Goal: Task Accomplishment & Management: Manage account settings

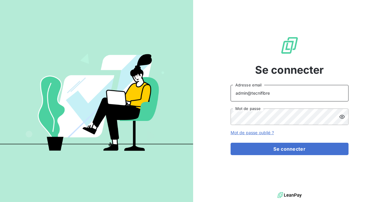
click at [276, 94] on input "admin@tecnifibre" at bounding box center [290, 93] width 118 height 17
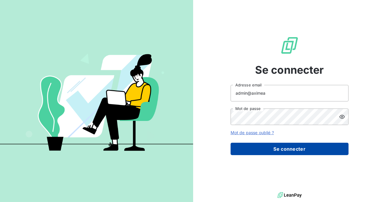
type input "admin@aximea"
click at [276, 143] on button "Se connecter" at bounding box center [290, 149] width 118 height 12
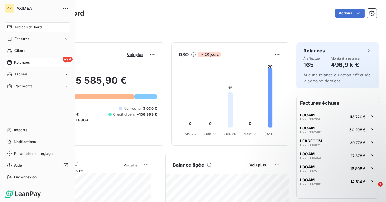
click at [12, 62] on div "Relances" at bounding box center [18, 62] width 23 height 5
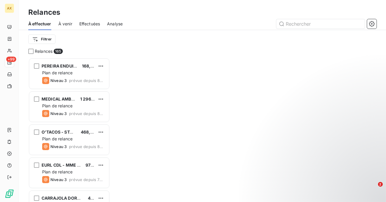
scroll to position [144, 82]
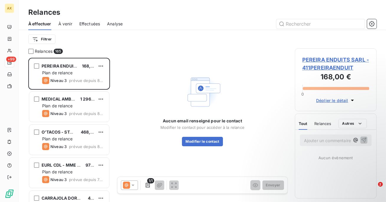
click at [78, 24] on div "À effectuer À venir Effectuées Analyse" at bounding box center [202, 24] width 367 height 12
click at [87, 24] on span "Effectuées" at bounding box center [89, 24] width 21 height 6
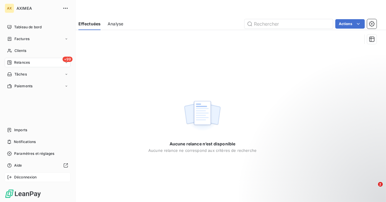
click at [22, 176] on span "Déconnexion" at bounding box center [25, 177] width 23 height 5
